Goal: Check status: Check status

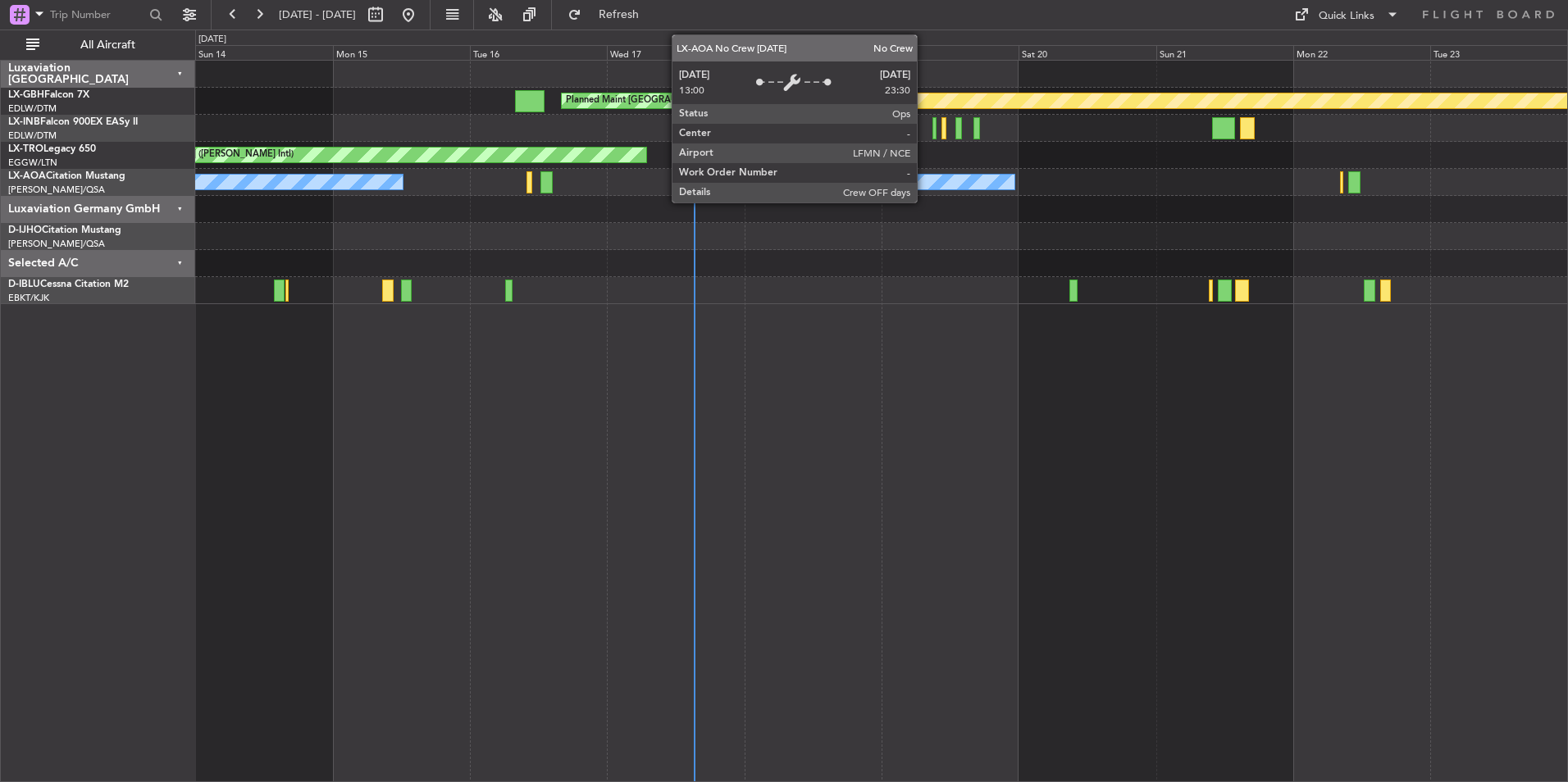
click at [925, 184] on div "No Crew Nice ([GEOGRAPHIC_DATA])" at bounding box center [848, 182] width 333 height 15
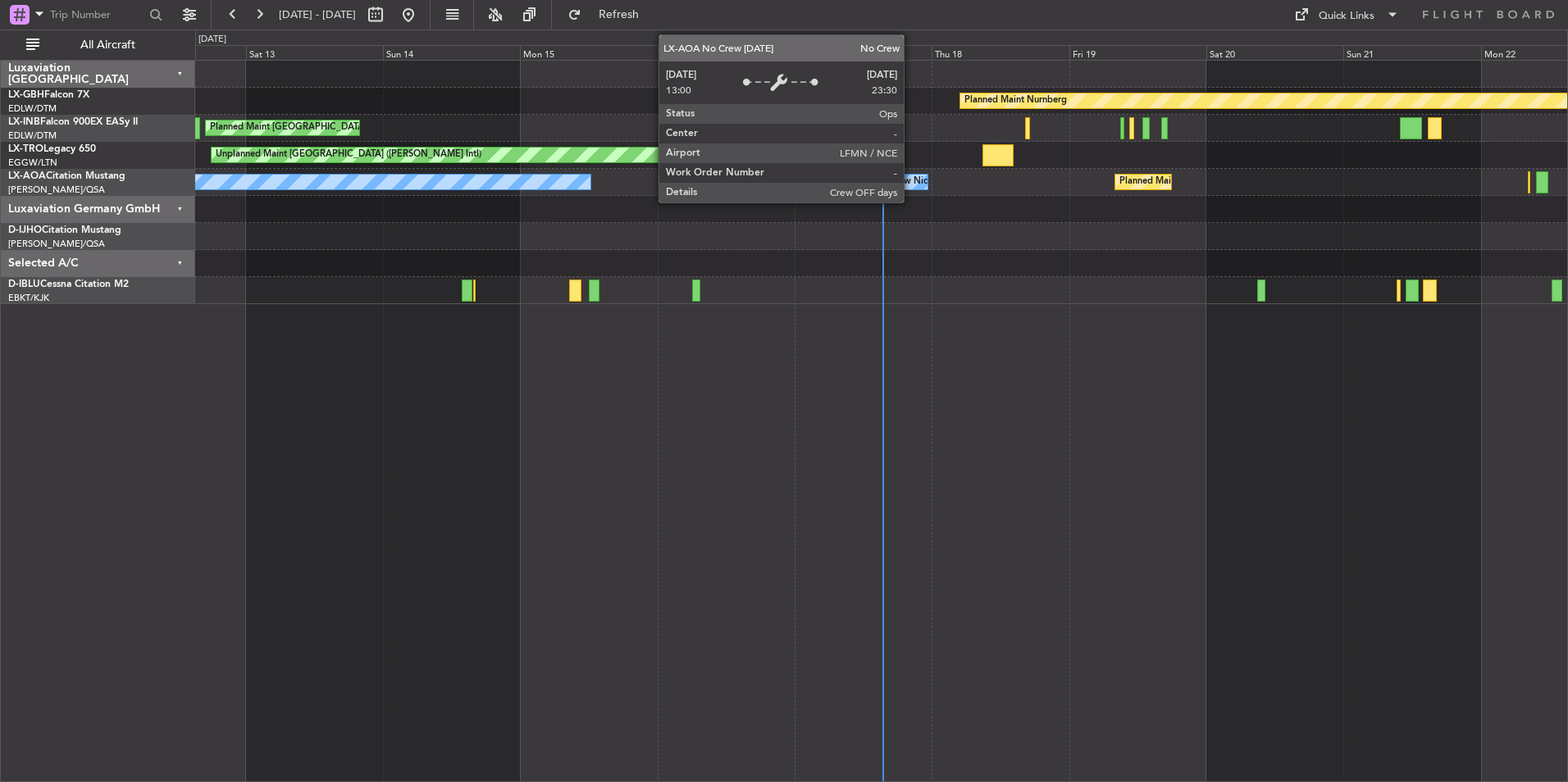
click at [911, 178] on div "No Crew Nice ([GEOGRAPHIC_DATA])" at bounding box center [954, 183] width 160 height 25
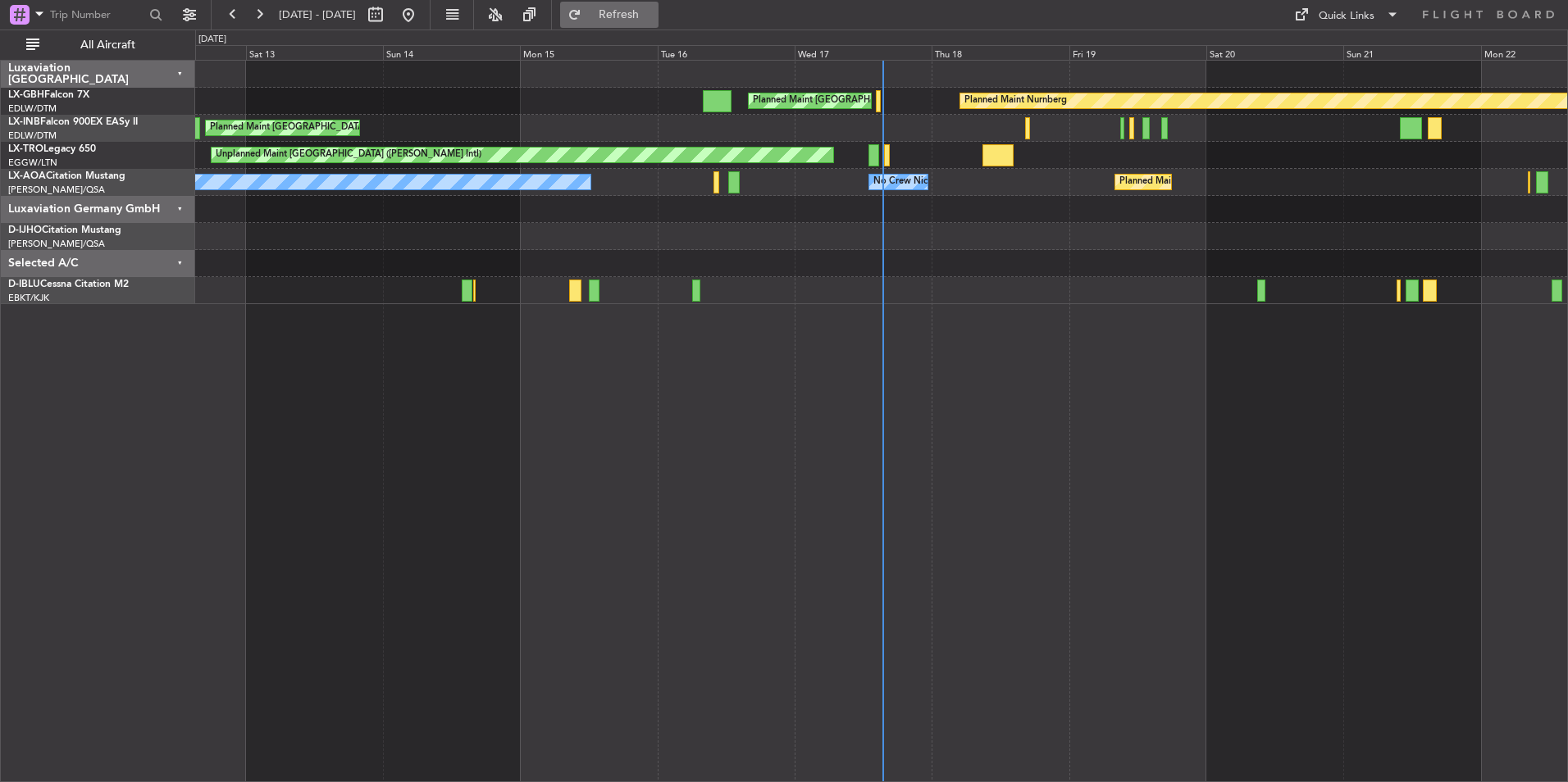
click at [654, 15] on span "Refresh" at bounding box center [618, 14] width 69 height 12
